Goal: Information Seeking & Learning: Learn about a topic

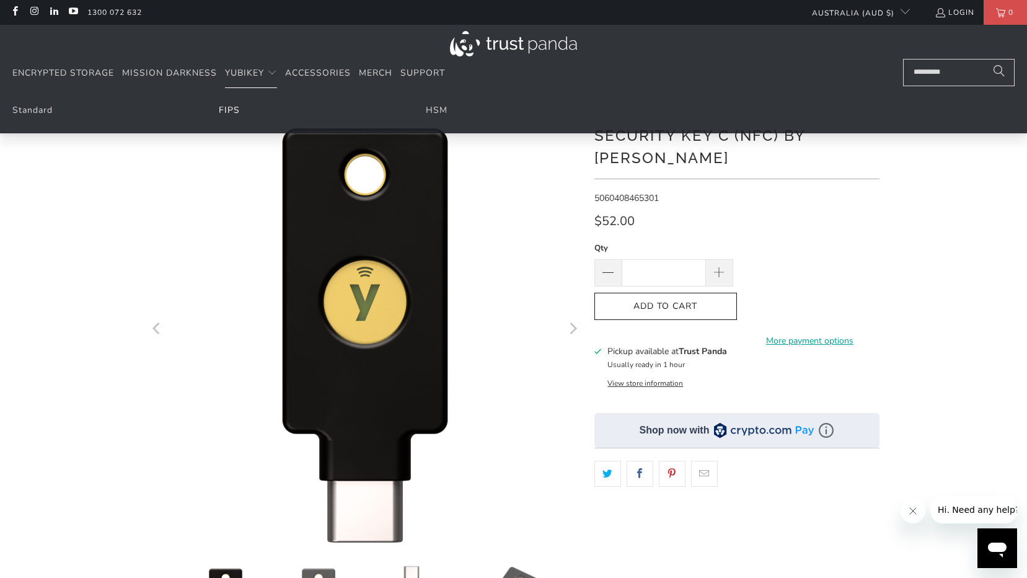
click at [228, 111] on link "FIPS" at bounding box center [229, 110] width 21 height 12
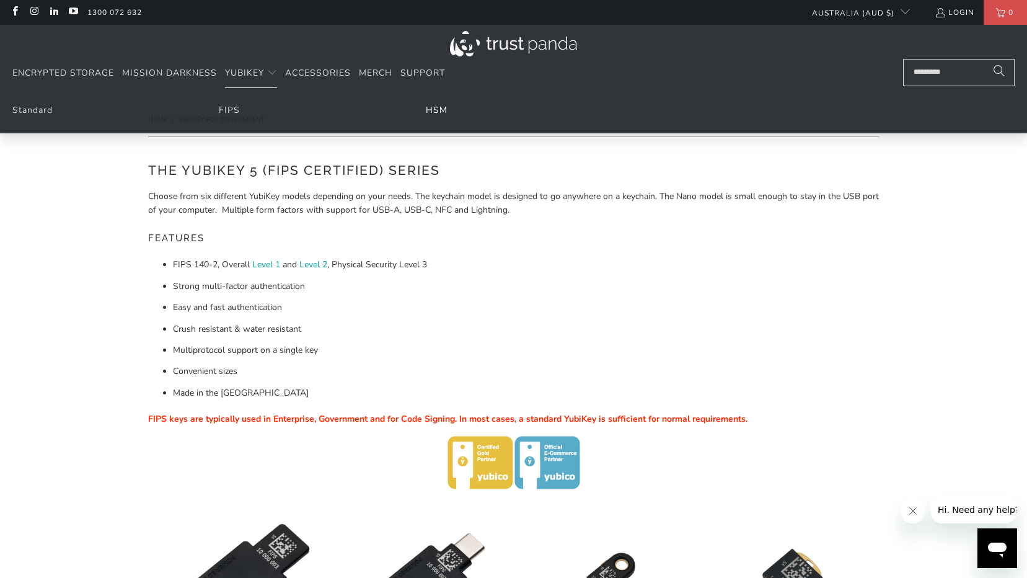
click at [426, 113] on link "HSM" at bounding box center [437, 110] width 22 height 12
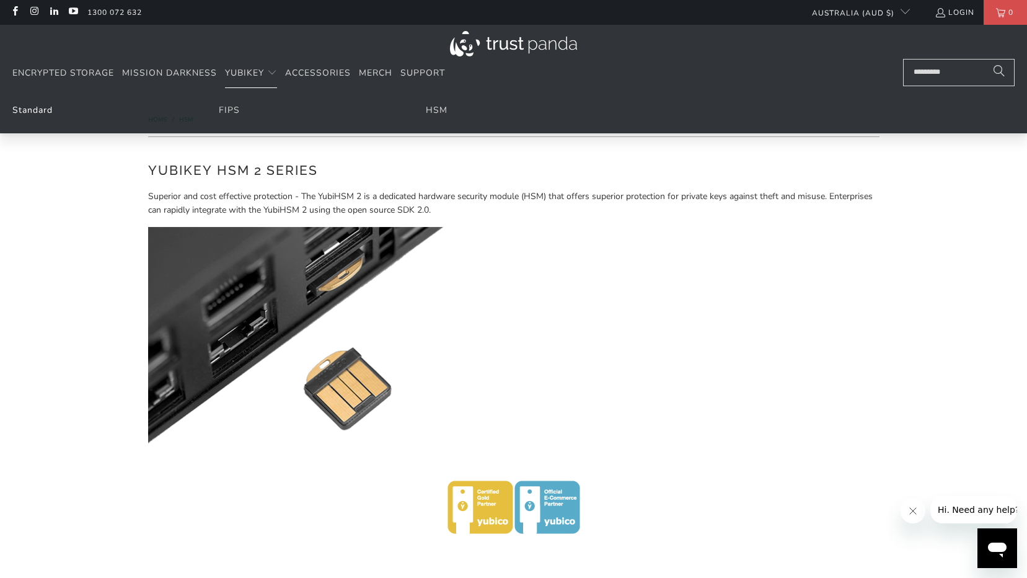
click at [29, 109] on link "Standard" at bounding box center [32, 110] width 40 height 12
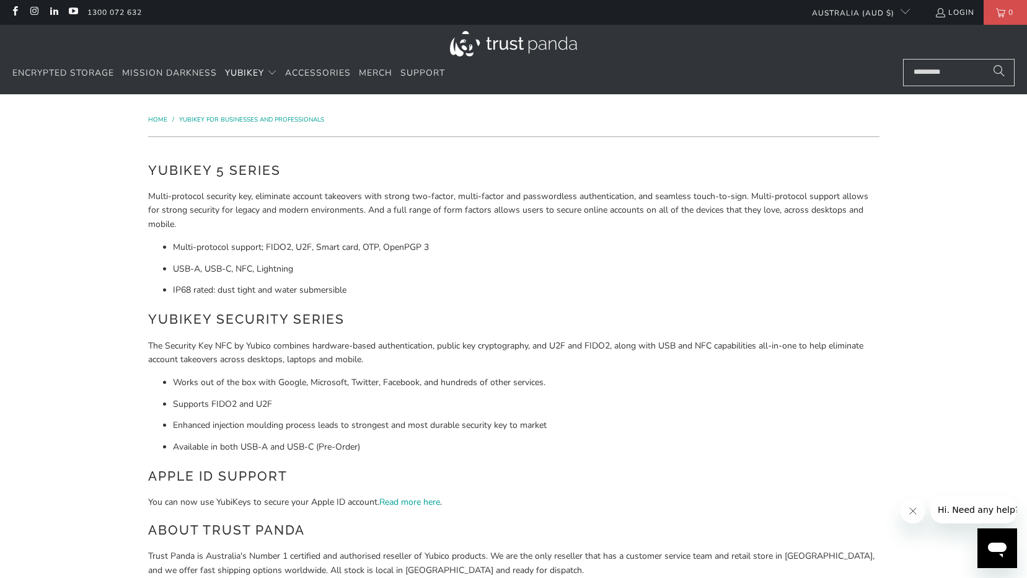
scroll to position [310, 0]
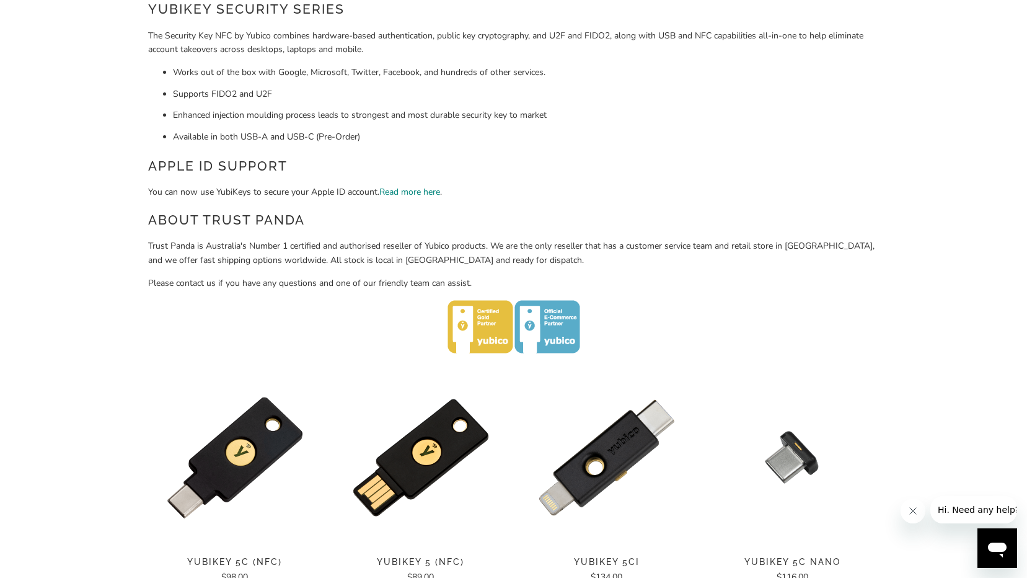
click at [417, 190] on link "Read more here" at bounding box center [409, 192] width 61 height 12
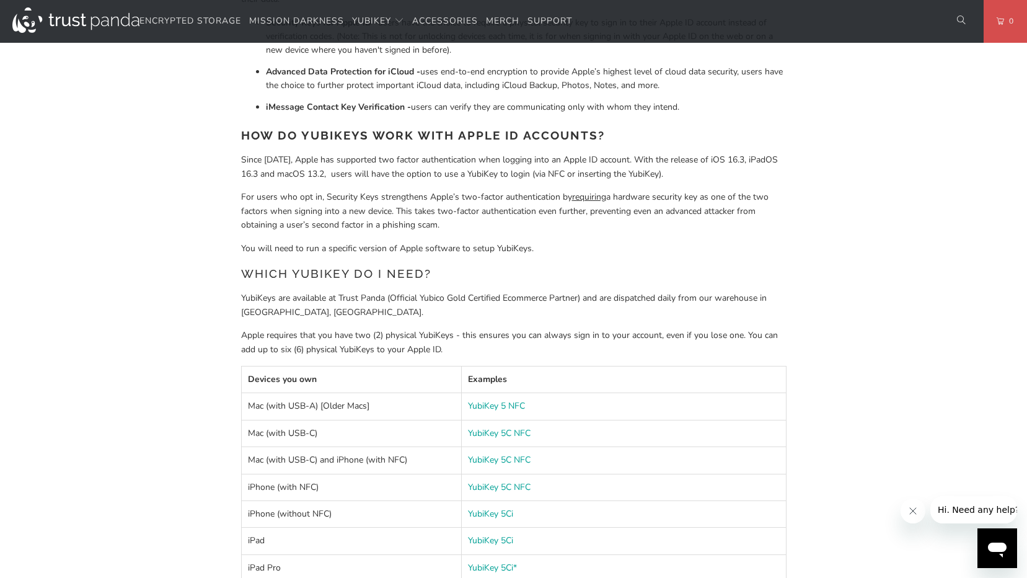
scroll to position [930, 0]
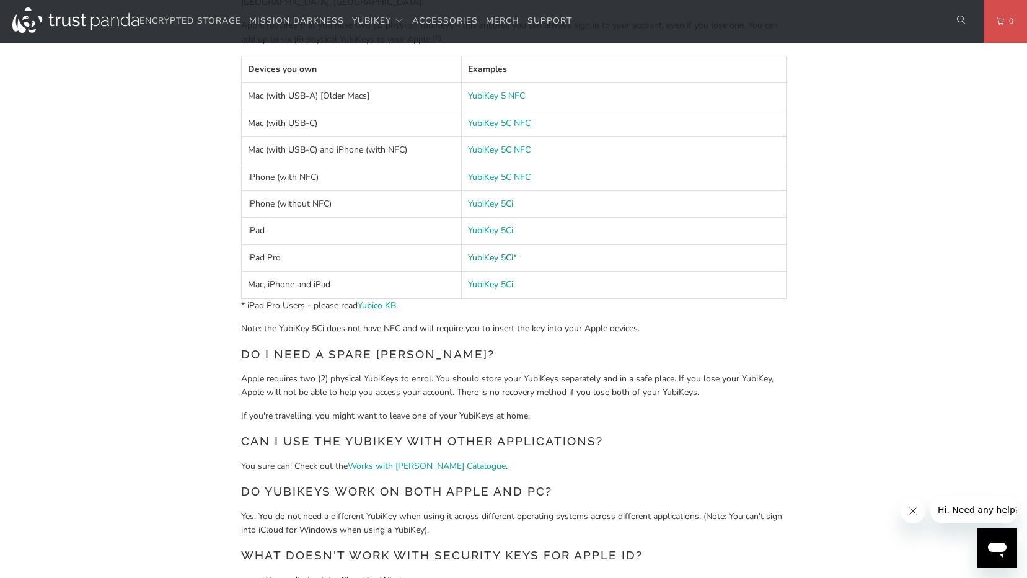
click at [499, 258] on link "YubiKey 5Ci*" at bounding box center [492, 258] width 49 height 12
click at [382, 307] on link "Yubico KB" at bounding box center [377, 305] width 38 height 12
